Goal: Task Accomplishment & Management: Complete application form

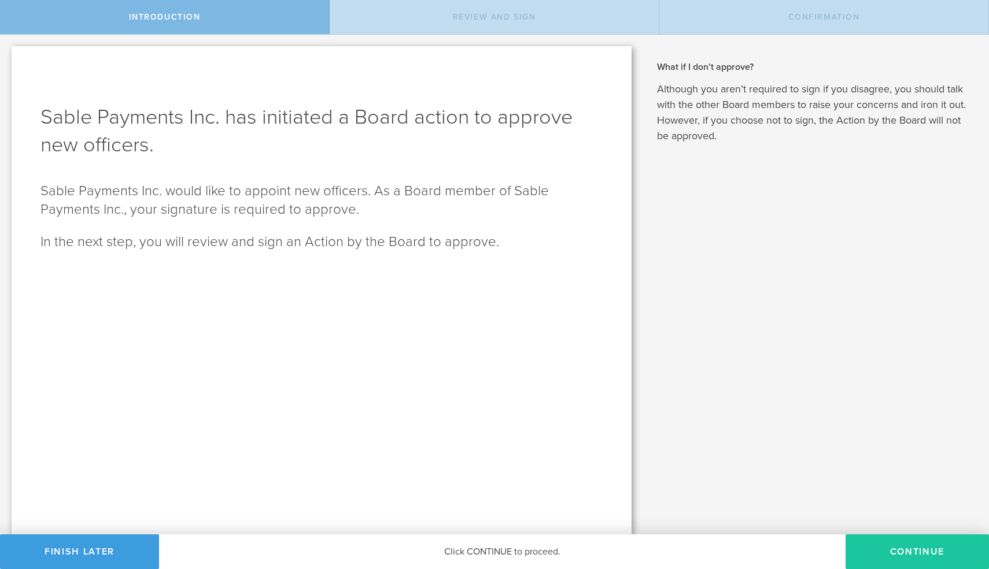
click at [912, 552] on button "Continue" at bounding box center [916, 552] width 143 height 35
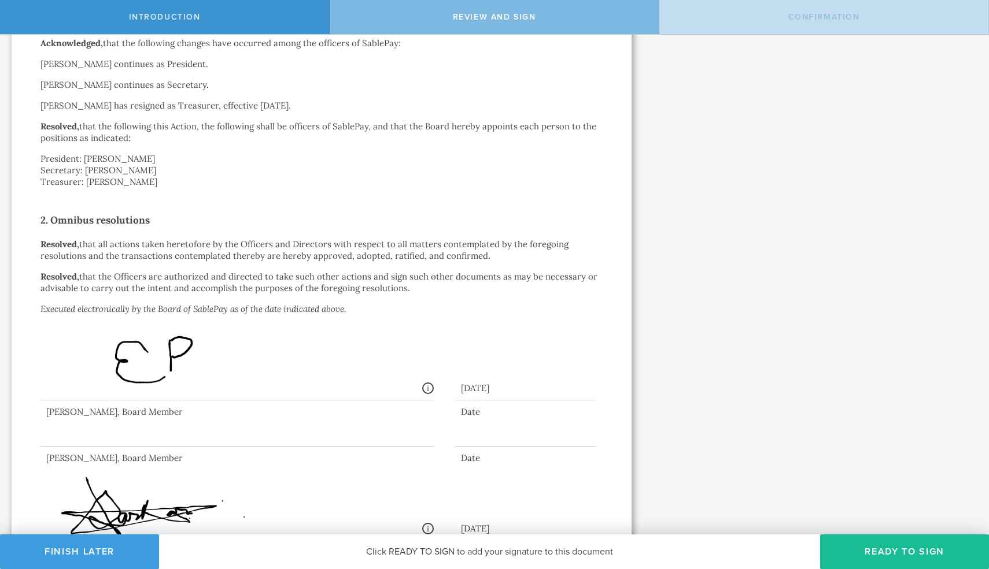
scroll to position [386, 0]
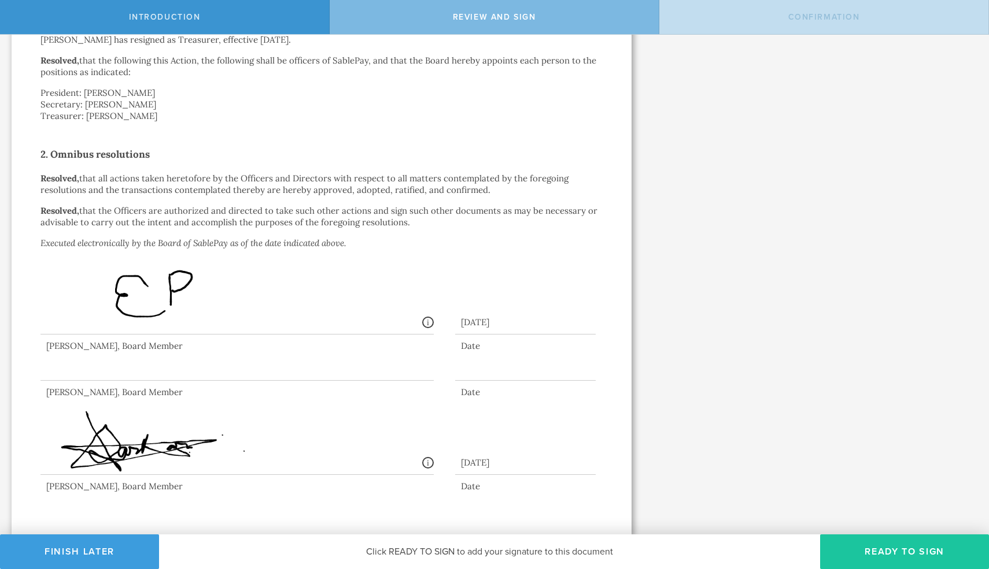
click at [868, 553] on button "Ready to Sign" at bounding box center [904, 552] width 169 height 35
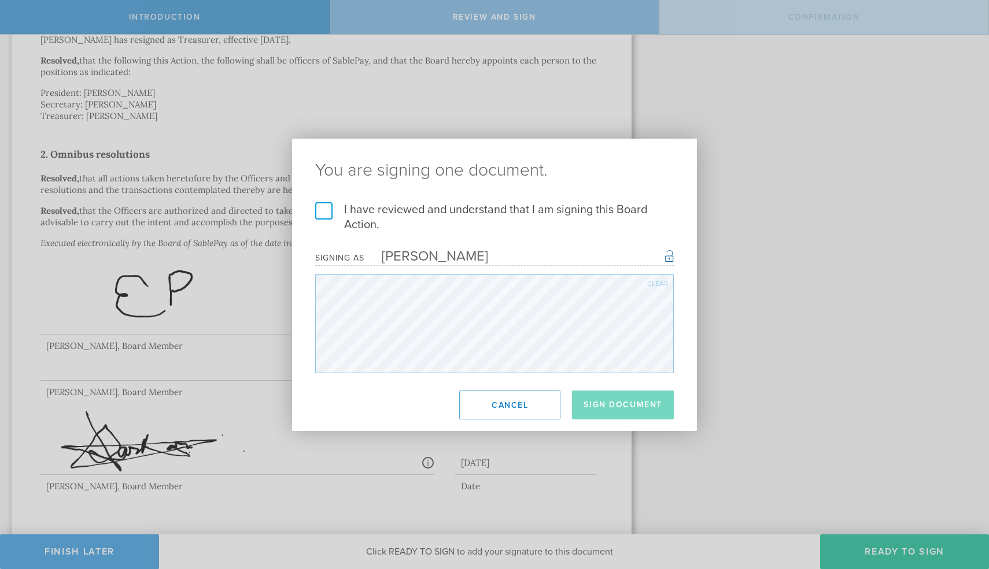
click at [327, 214] on label "I have reviewed and understand that I am signing this Board Action." at bounding box center [494, 217] width 358 height 30
click at [0, 0] on input "I have reviewed and understand that I am signing this Board Action." at bounding box center [0, 0] width 0 height 0
click at [602, 400] on button "Sign Document" at bounding box center [623, 405] width 102 height 29
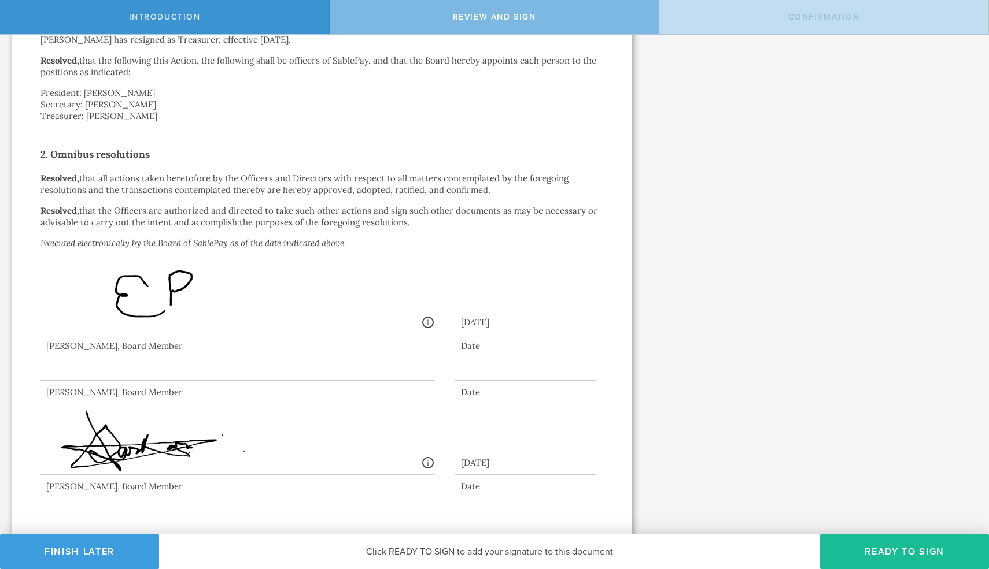
scroll to position [0, 0]
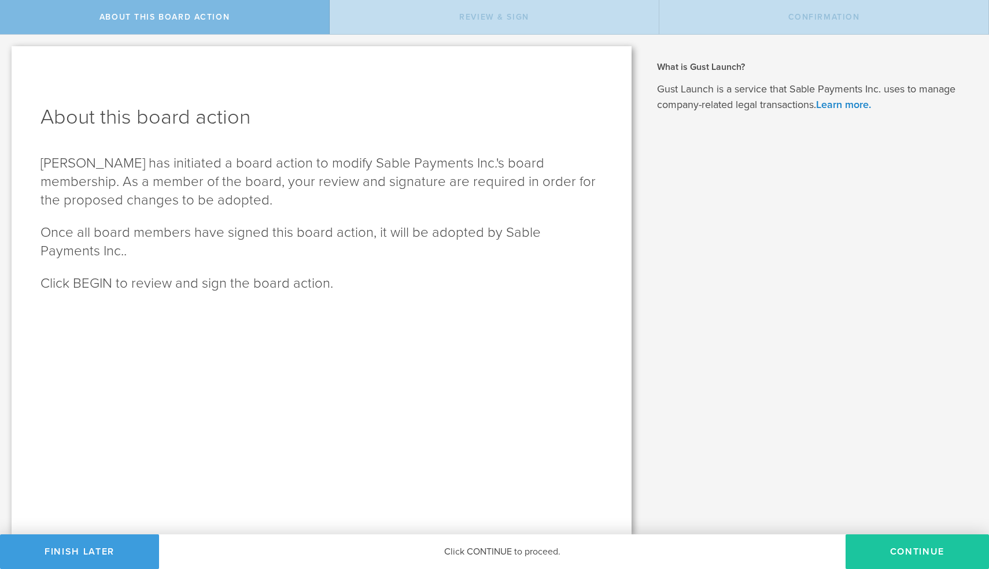
click at [938, 556] on button "Continue" at bounding box center [916, 552] width 143 height 35
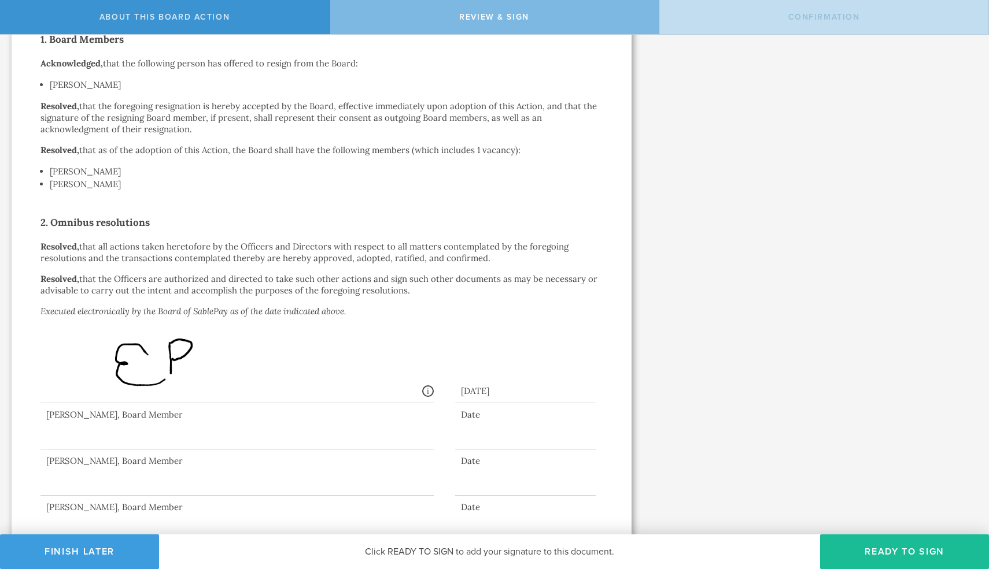
scroll to position [256, 0]
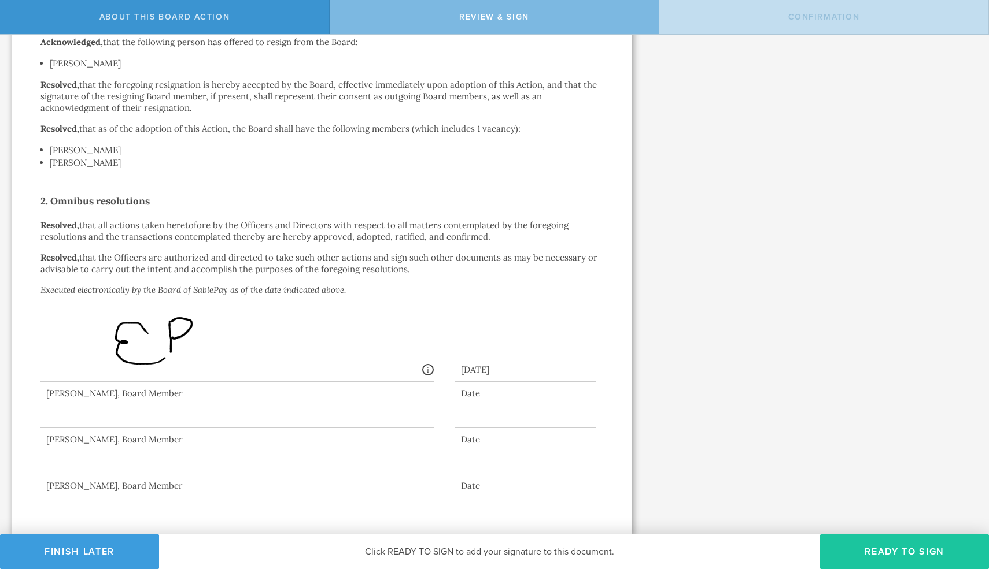
click at [910, 554] on button "Ready to Sign" at bounding box center [904, 552] width 169 height 35
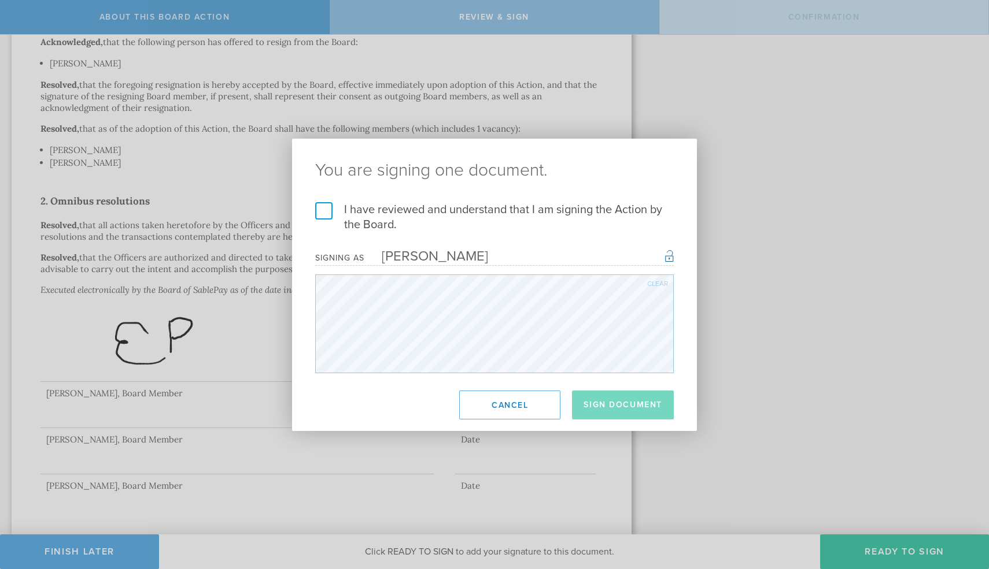
click at [331, 212] on label "I have reviewed and understand that I am signing the Action by the Board." at bounding box center [494, 217] width 358 height 30
click at [0, 0] on input "I have reviewed and understand that I am signing the Action by the Board." at bounding box center [0, 0] width 0 height 0
click at [634, 402] on button "Sign Document" at bounding box center [623, 405] width 102 height 29
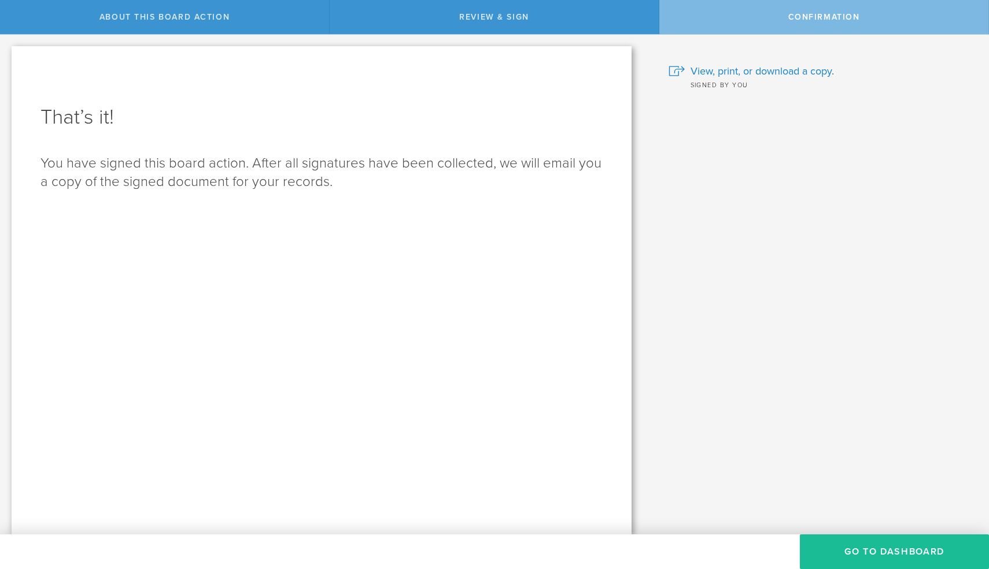
scroll to position [0, 0]
